Goal: Information Seeking & Learning: Understand process/instructions

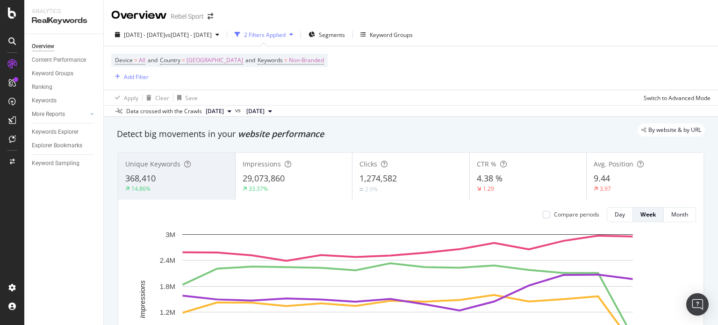
scroll to position [1122, 0]
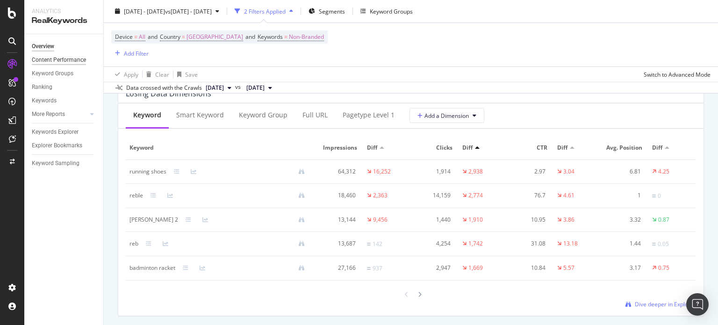
click at [66, 62] on div "Content Performance" at bounding box center [59, 60] width 54 height 10
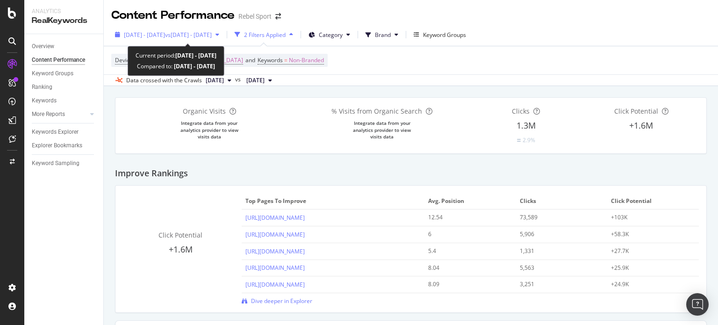
click at [212, 35] on span "vs 2024 Jul. 1st - Sep. 30th" at bounding box center [188, 35] width 47 height 8
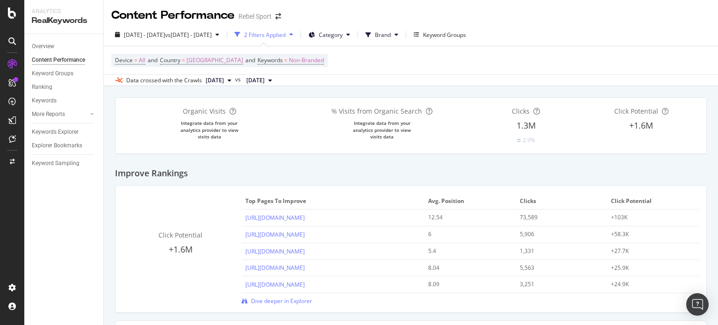
click at [394, 64] on div "Device = All and Country = Australia and Keywords = Non-Branded" at bounding box center [410, 60] width 599 height 28
click at [402, 33] on button "Brand" at bounding box center [382, 34] width 40 height 15
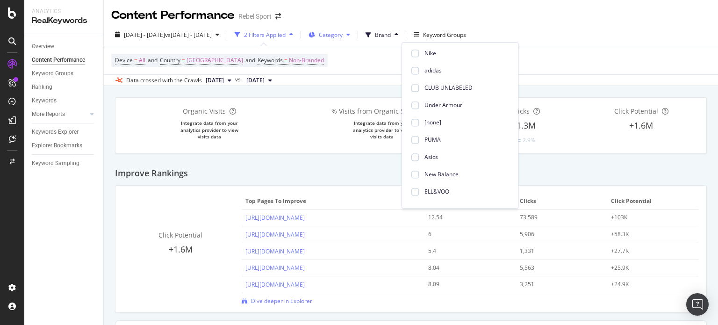
click at [350, 37] on icon at bounding box center [348, 35] width 4 height 6
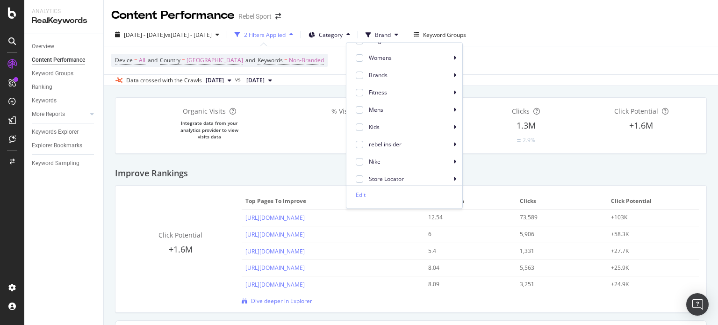
scroll to position [93, 0]
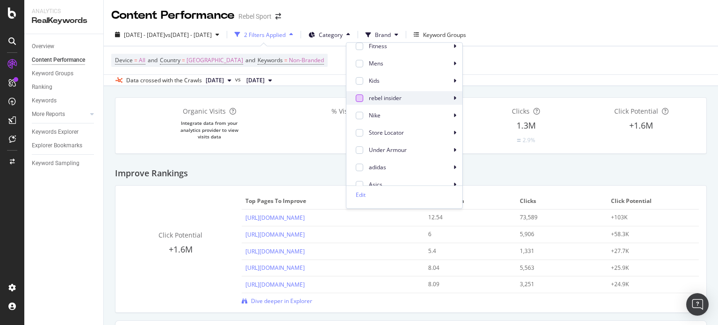
click at [362, 99] on div at bounding box center [359, 97] width 7 height 7
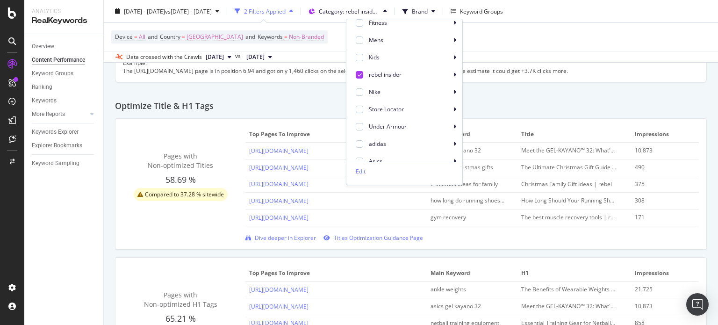
scroll to position [327, 0]
click at [361, 73] on icon at bounding box center [360, 74] width 4 height 5
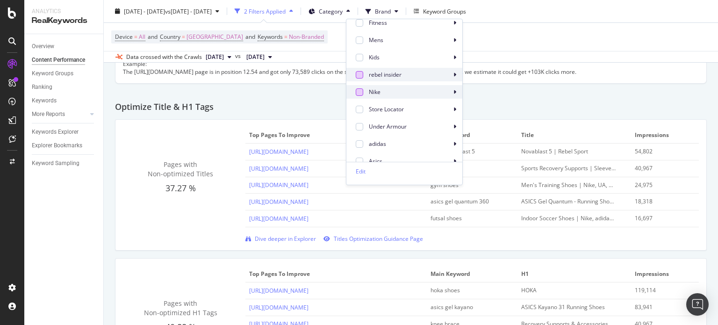
click at [359, 95] on div at bounding box center [359, 91] width 7 height 7
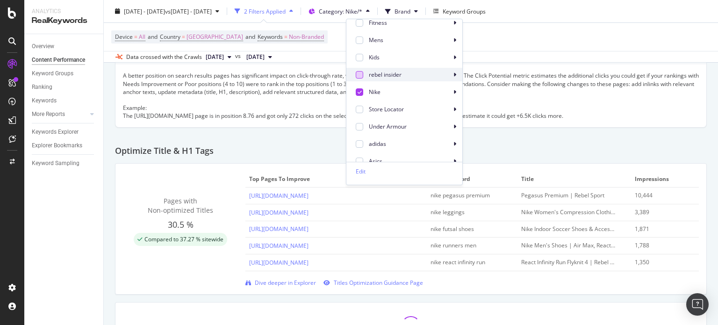
scroll to position [292, 0]
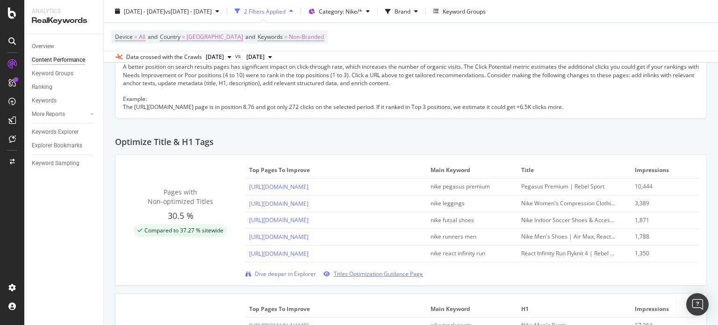
click at [368, 274] on span "Titles Optimization Guidance Page" at bounding box center [378, 274] width 89 height 8
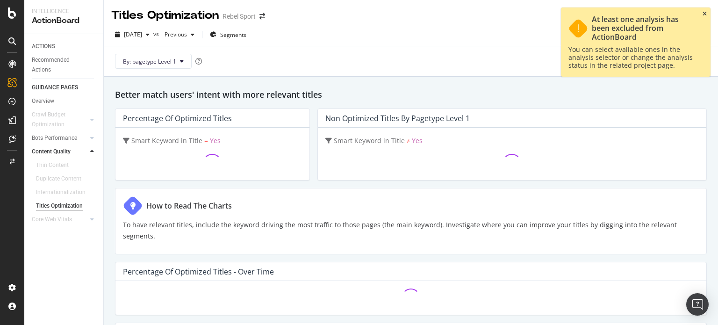
click at [703, 12] on icon "close toast" at bounding box center [705, 14] width 4 height 6
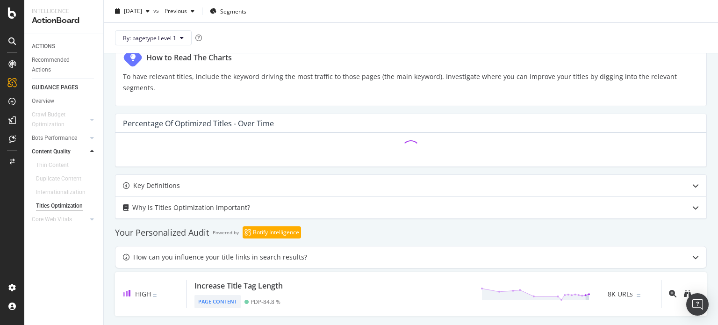
scroll to position [209, 0]
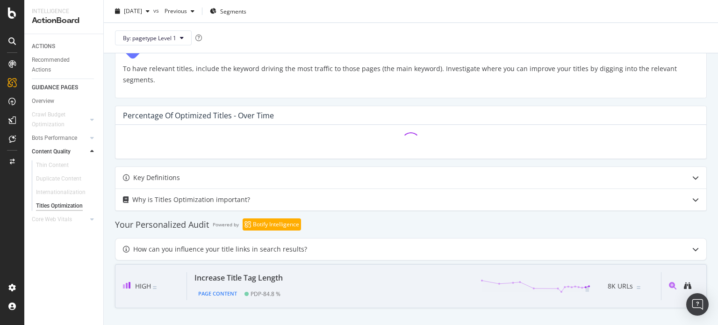
click at [661, 284] on div at bounding box center [680, 286] width 38 height 28
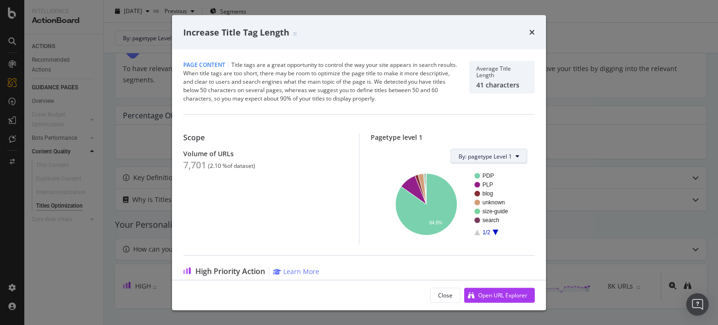
click at [498, 158] on span "By: pagetype Level 1" at bounding box center [485, 156] width 53 height 8
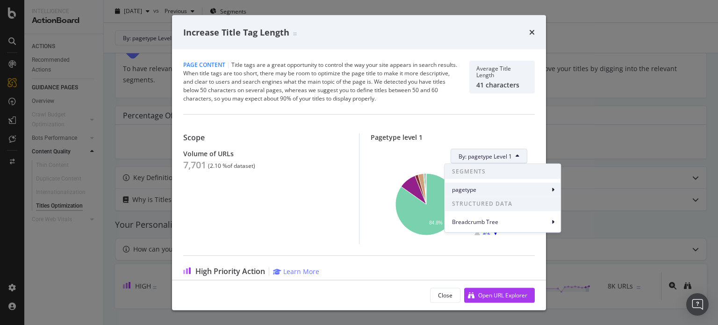
click at [524, 188] on span "pagetype" at bounding box center [500, 189] width 97 height 8
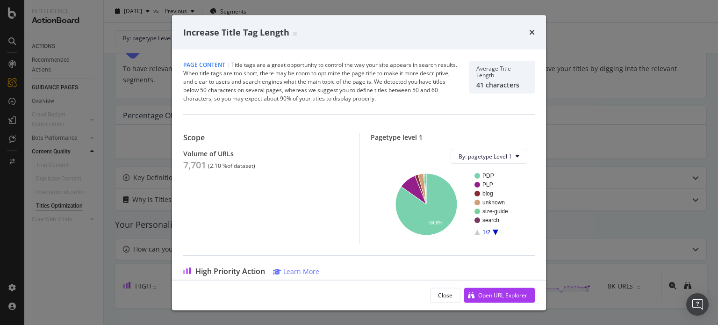
click at [384, 155] on div "By: pagetype Level 1" at bounding box center [453, 156] width 150 height 15
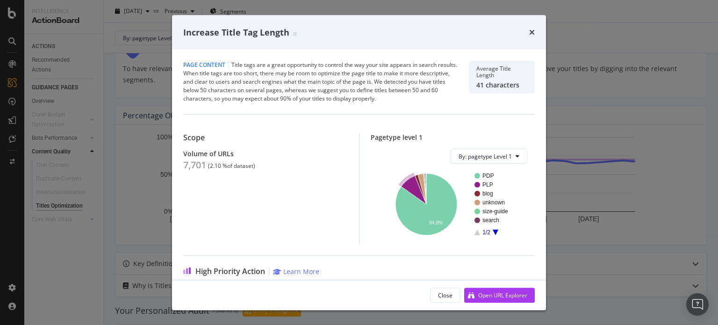
click at [482, 183] on text "PLP" at bounding box center [487, 184] width 11 height 7
click at [528, 32] on div "Increase Title Tag Length" at bounding box center [359, 32] width 352 height 12
click at [532, 29] on icon "times" at bounding box center [532, 32] width 6 height 7
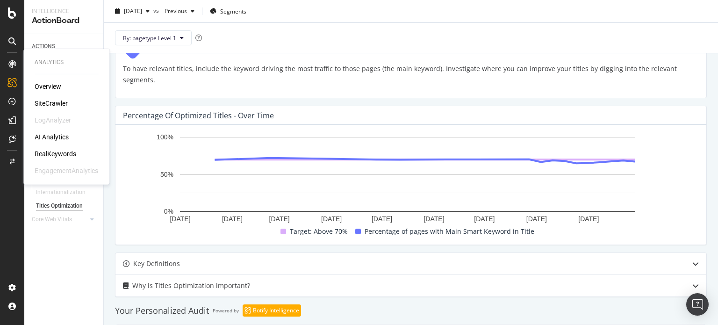
drag, startPoint x: 44, startPoint y: 153, endPoint x: 12, endPoint y: 165, distance: 34.9
click at [44, 153] on div "RealKeywords" at bounding box center [56, 153] width 42 height 9
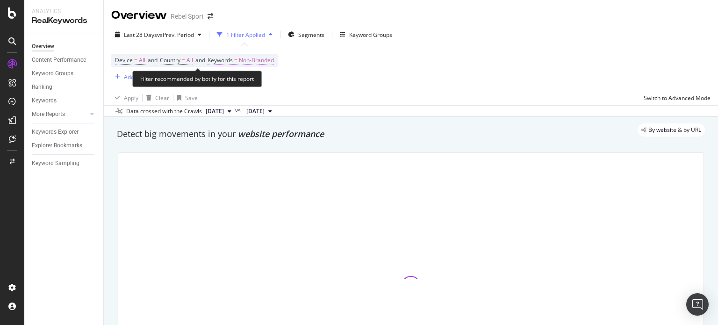
click at [239, 59] on span "Keywords = Non-Branded" at bounding box center [241, 60] width 66 height 8
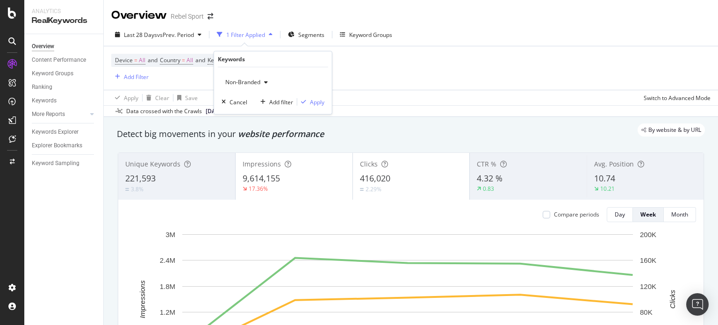
click at [262, 81] on div "button" at bounding box center [265, 82] width 11 height 6
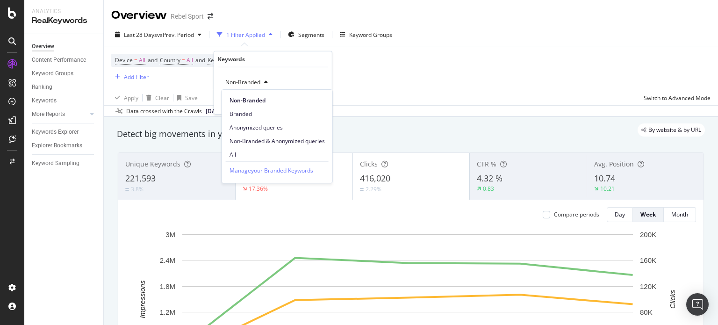
click at [254, 151] on span "All" at bounding box center [277, 155] width 95 height 8
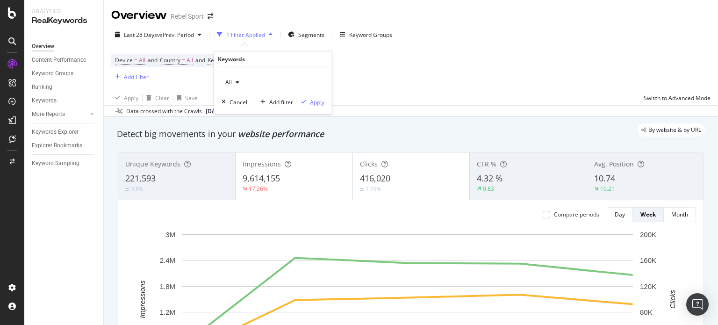
click at [311, 103] on div "Apply" at bounding box center [317, 102] width 14 height 8
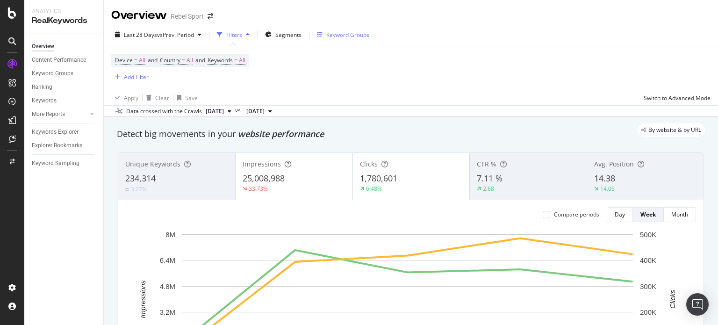
click at [353, 30] on div "Keyword Groups" at bounding box center [343, 35] width 52 height 14
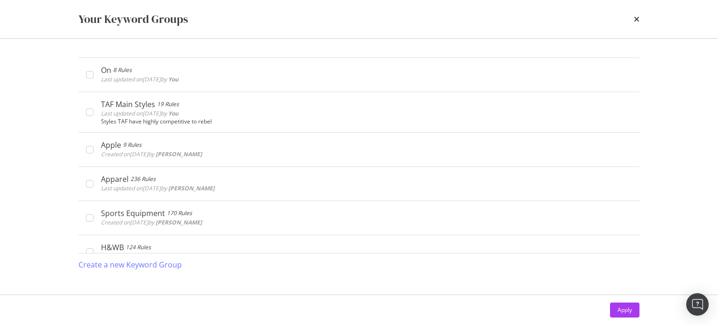
click at [672, 106] on div "Your Keyword Groups On 8 Rules Last updated on 2025 Sep 12th by You Edit Delete…" at bounding box center [359, 162] width 718 height 325
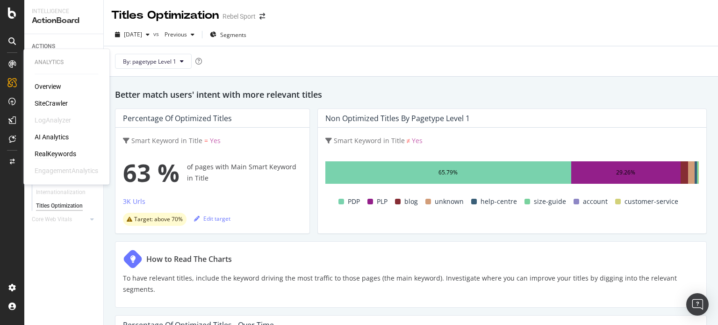
click at [63, 151] on div "RealKeywords" at bounding box center [56, 153] width 42 height 9
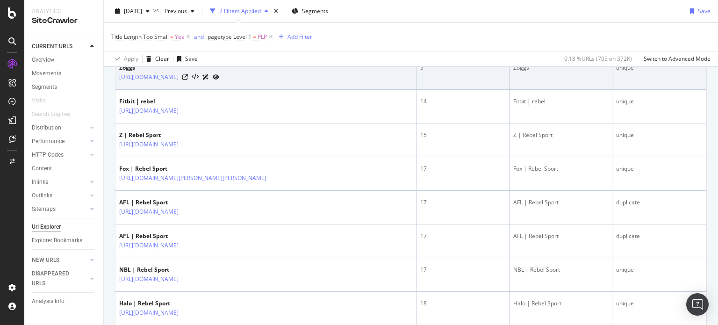
scroll to position [327, 0]
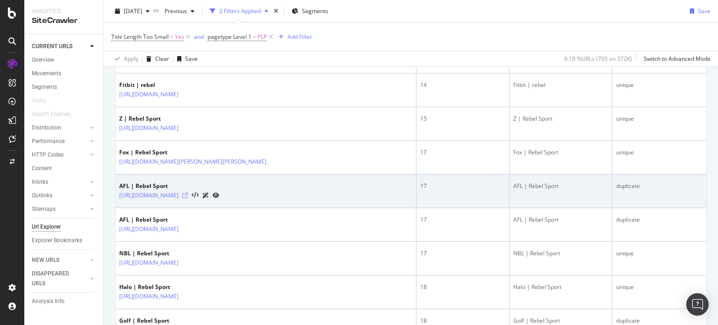
click at [188, 194] on icon at bounding box center [185, 196] width 6 height 6
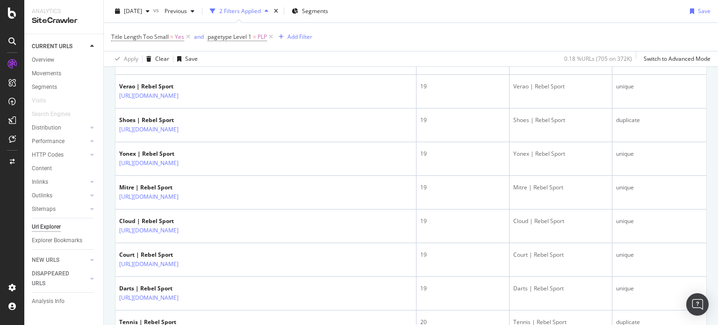
scroll to position [1496, 0]
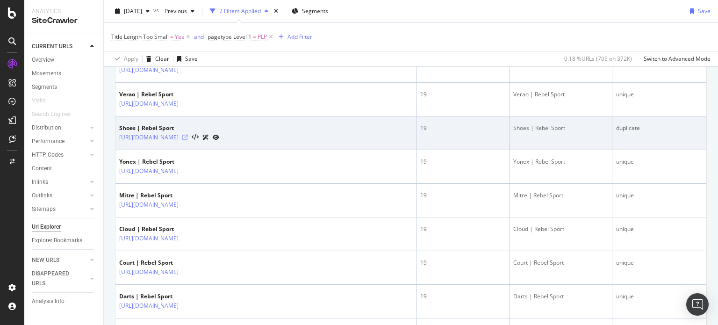
click at [188, 135] on icon at bounding box center [185, 138] width 6 height 6
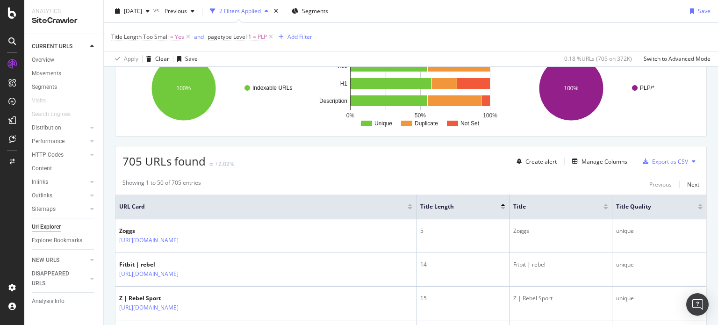
scroll to position [137, 0]
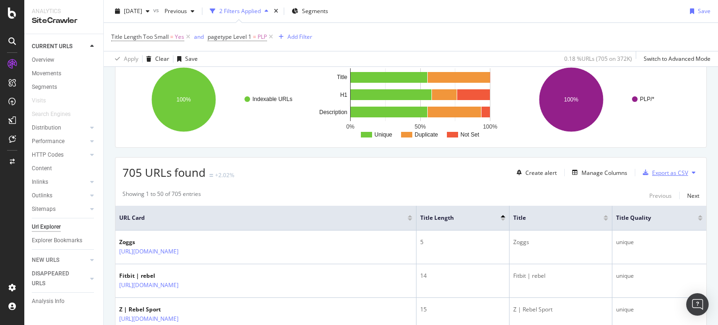
click at [660, 172] on div "Export as CSV" at bounding box center [670, 173] width 36 height 8
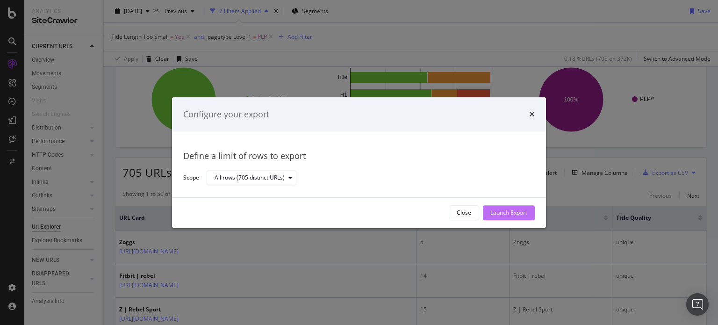
click at [493, 209] on div "Launch Export" at bounding box center [508, 213] width 37 height 8
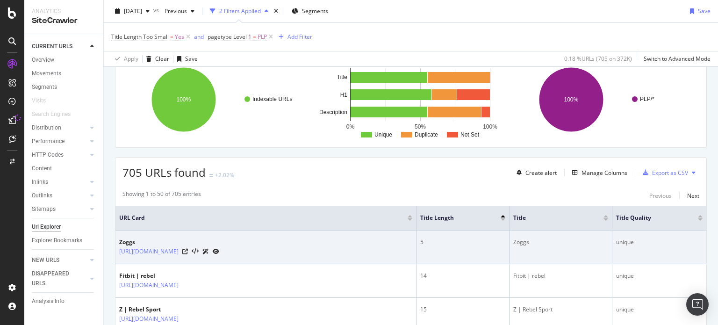
click at [209, 250] on icon at bounding box center [205, 252] width 7 height 6
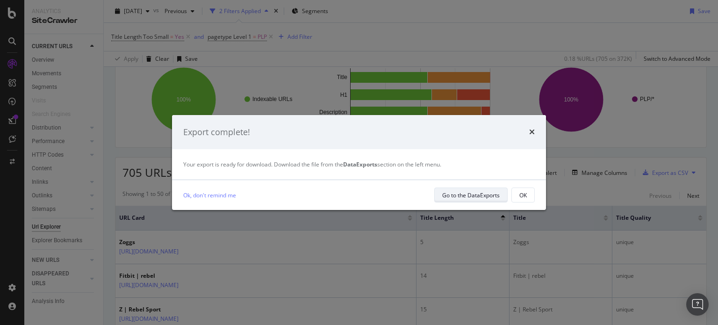
click at [482, 193] on div "Go to the DataExports" at bounding box center [470, 195] width 57 height 8
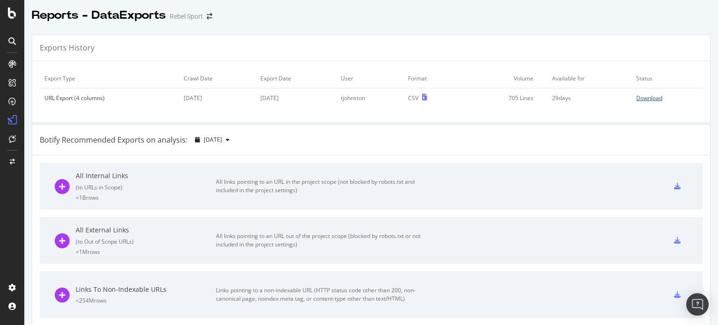
click at [644, 95] on div "Download" at bounding box center [649, 98] width 26 height 8
click at [524, 140] on div "Botify Recommended Exports on analysis: 2025 Oct. 6th" at bounding box center [371, 140] width 678 height 30
